Goal: Check status: Check status

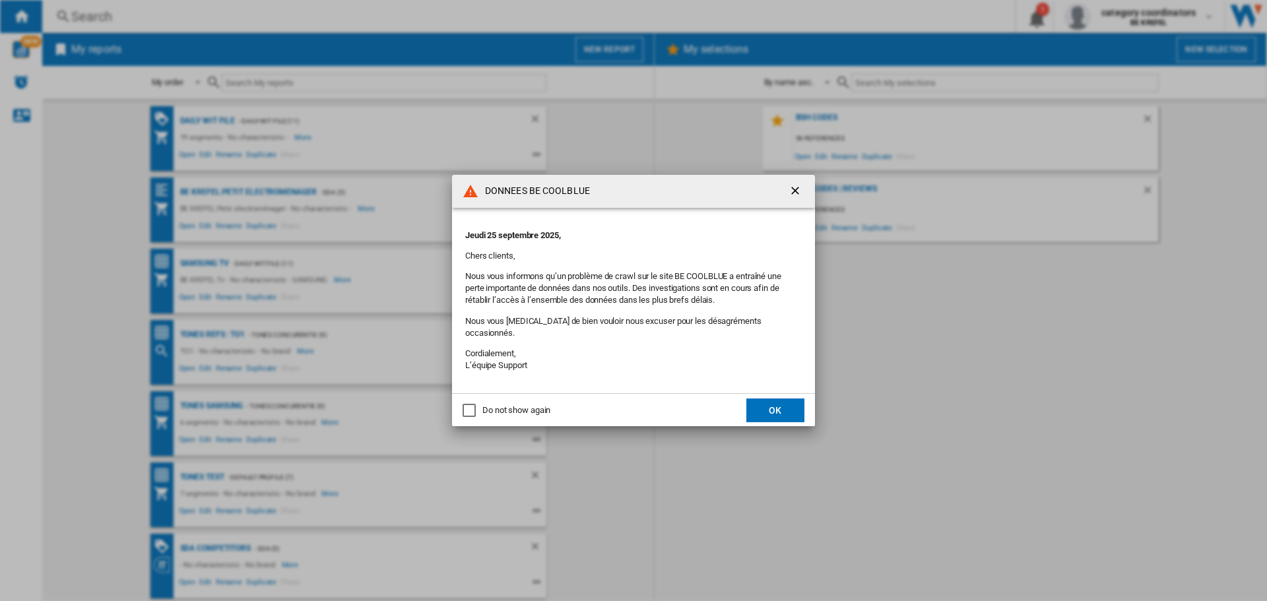
click at [799, 195] on ng-md-icon "getI18NText('BUTTONS.CLOSE_DIALOG')" at bounding box center [797, 192] width 16 height 16
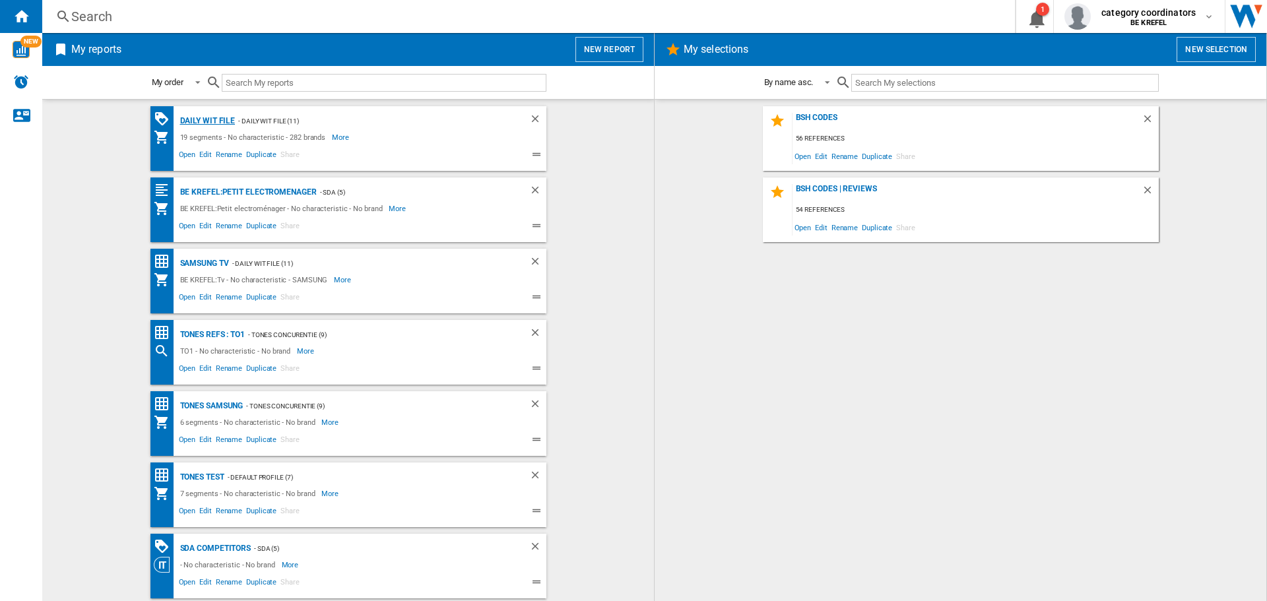
click at [214, 121] on div "Daily WIT file" at bounding box center [206, 121] width 59 height 17
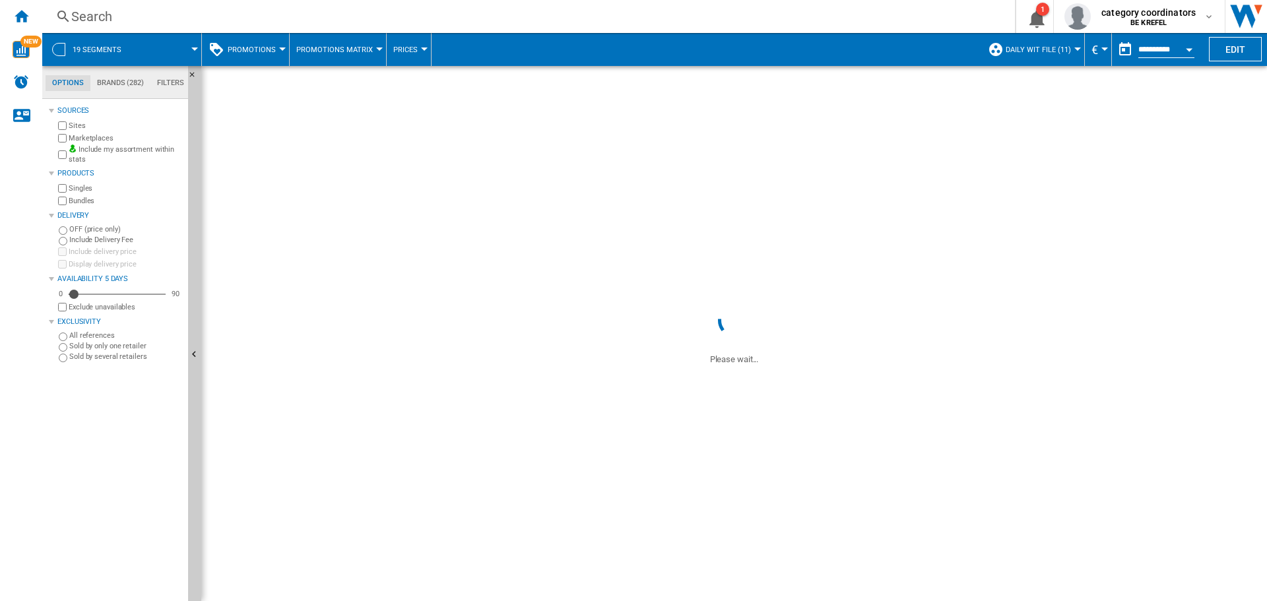
click at [244, 48] on span "Promotions" at bounding box center [252, 50] width 48 height 9
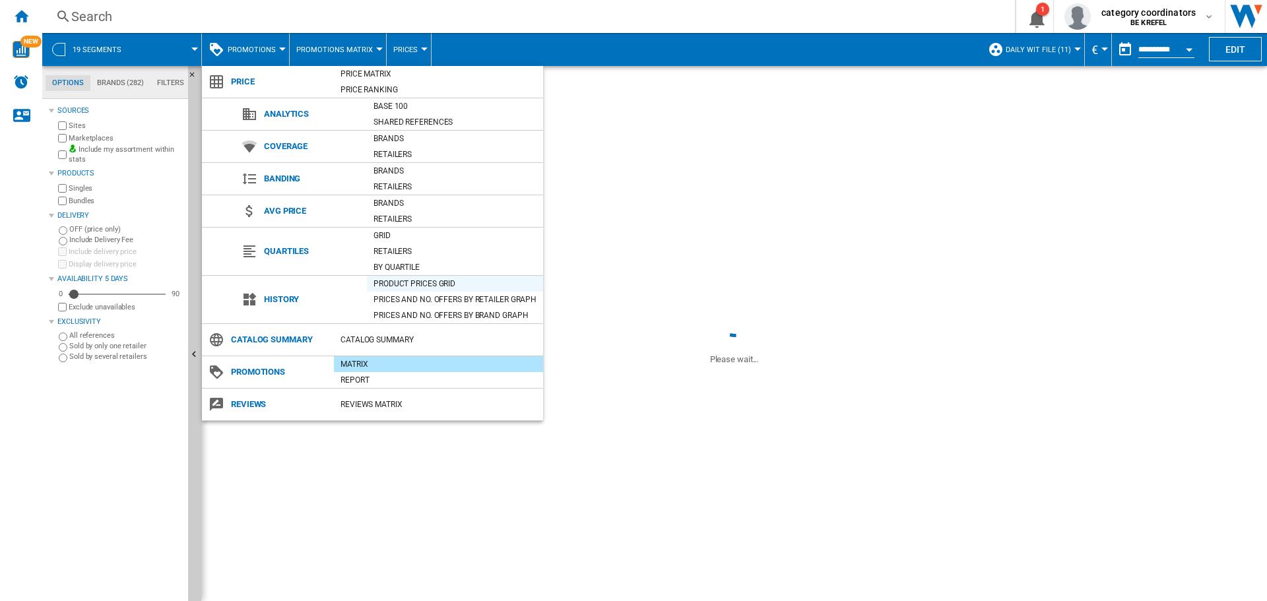
click at [404, 288] on div "Product prices grid" at bounding box center [455, 283] width 176 height 13
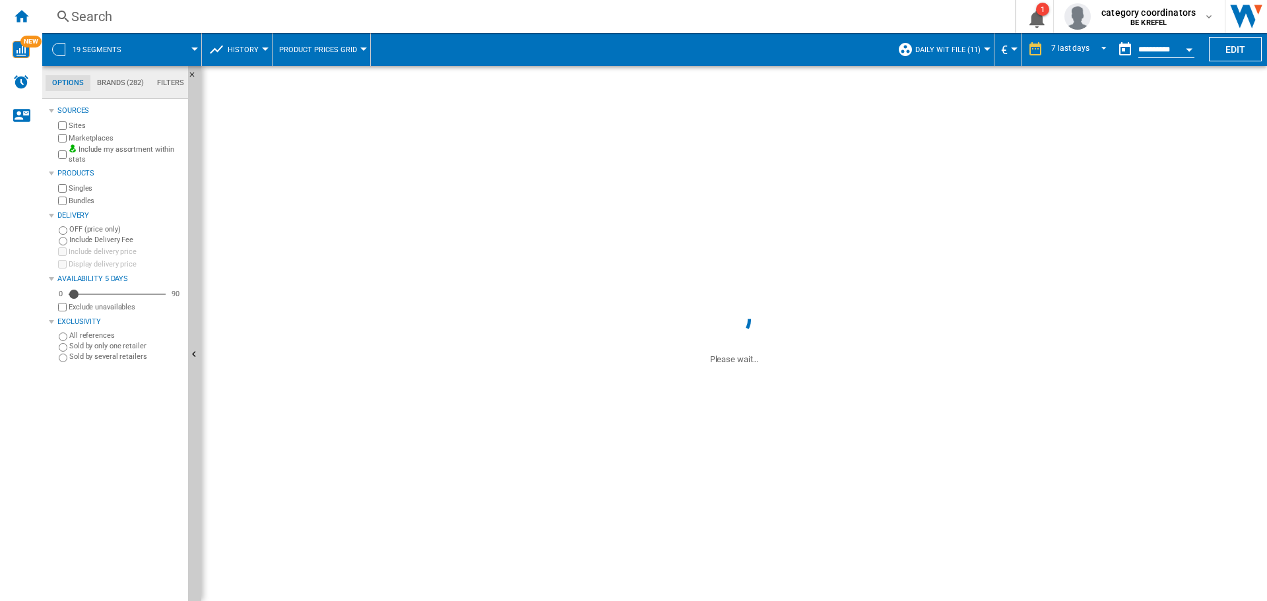
click at [109, 17] on div "Search" at bounding box center [526, 16] width 910 height 18
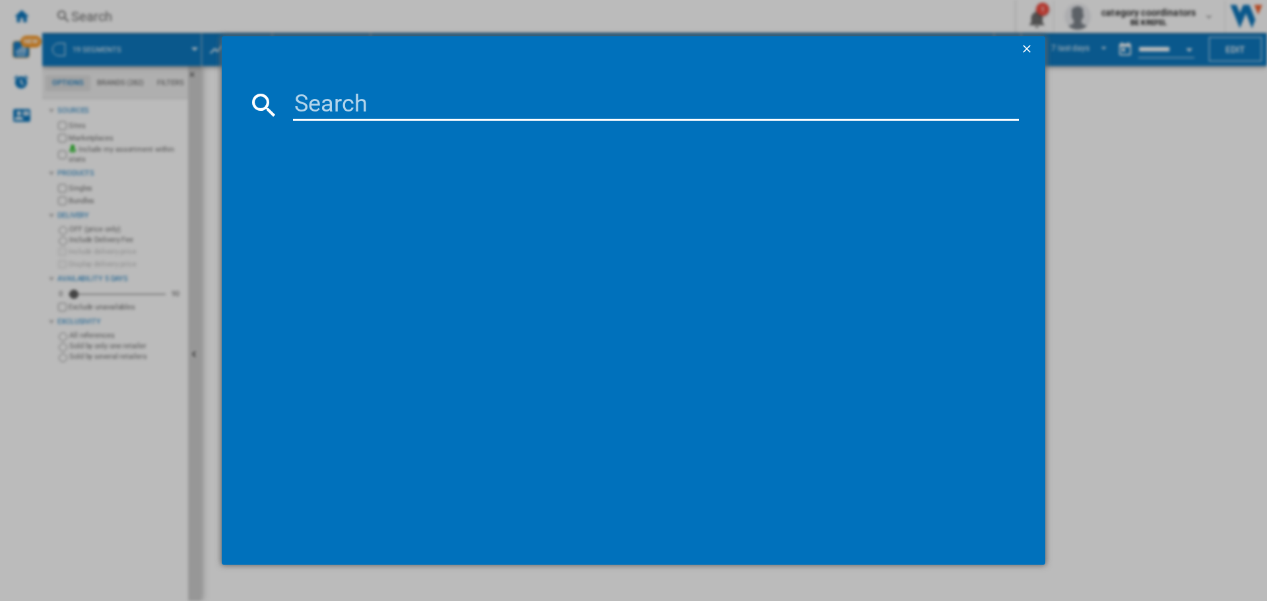
click at [344, 106] on input at bounding box center [656, 105] width 726 height 32
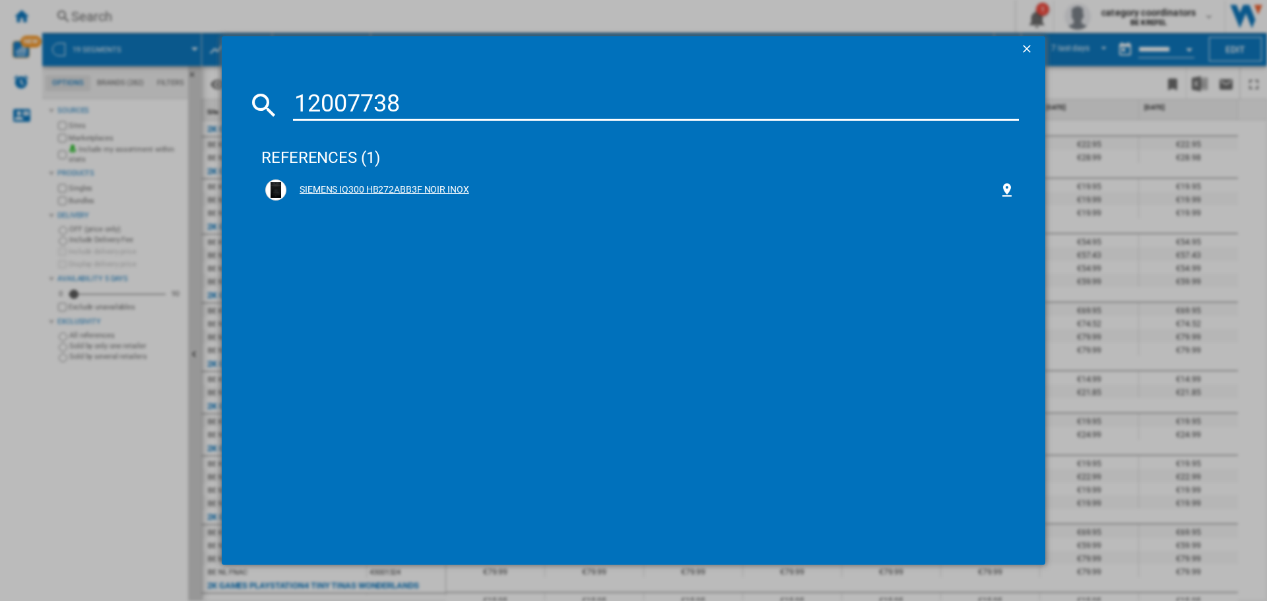
type input "12007738"
click at [431, 183] on div "SIEMENS IQ300 HB272ABB3F NOIR INOX" at bounding box center [642, 189] width 713 height 13
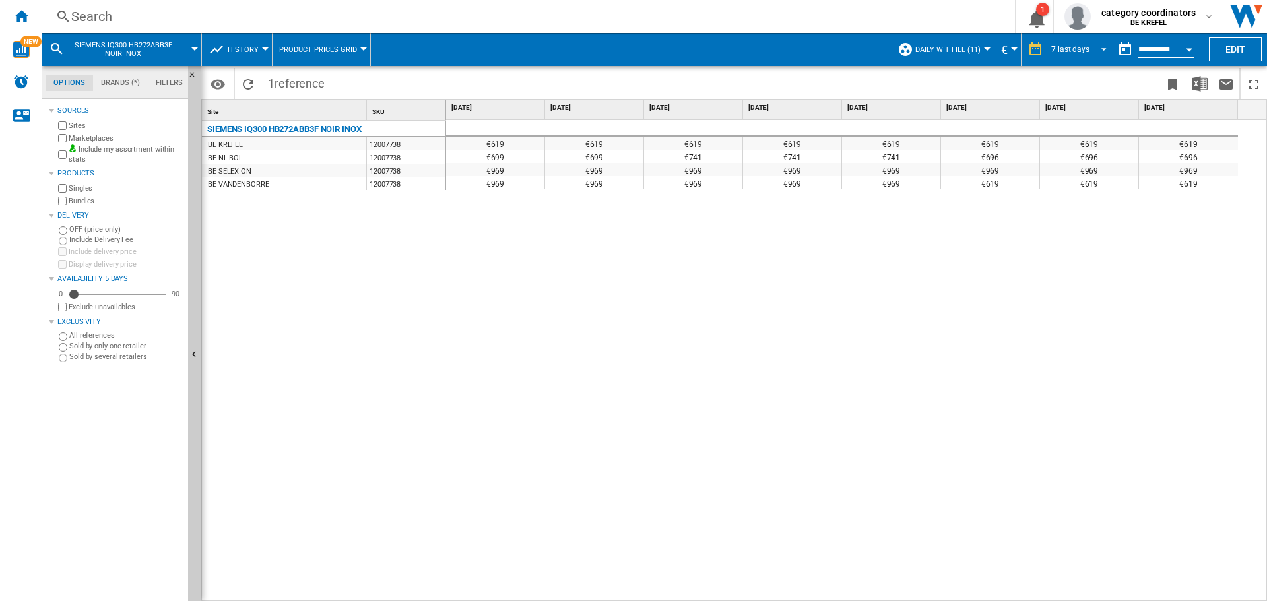
click at [1074, 47] on div "7 last days" at bounding box center [1070, 49] width 38 height 9
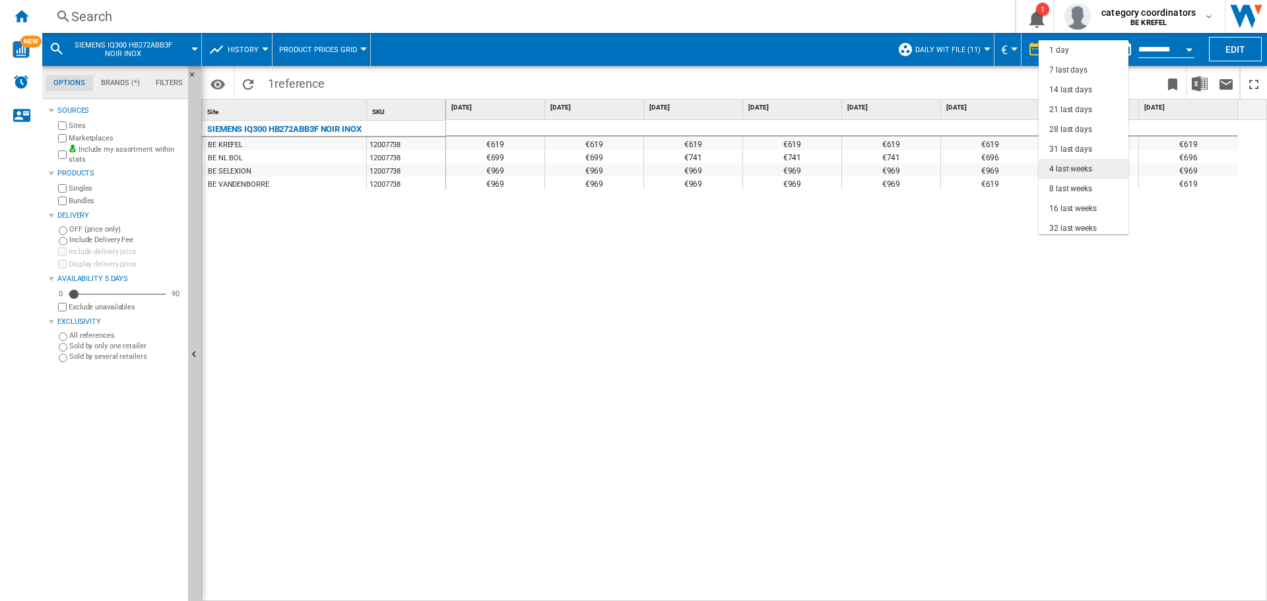
scroll to position [20, 0]
click at [1076, 154] on div "4 last weeks" at bounding box center [1070, 149] width 43 height 11
